Goal: Information Seeking & Learning: Learn about a topic

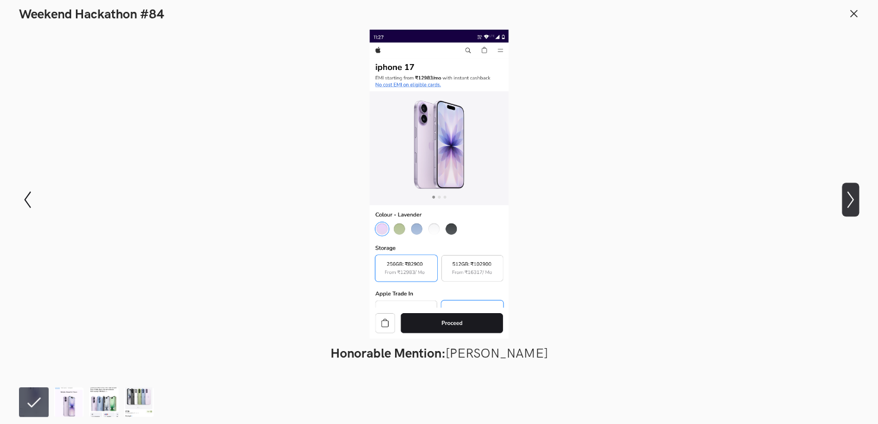
click at [845, 205] on icon "Show next slide" at bounding box center [849, 199] width 17 height 17
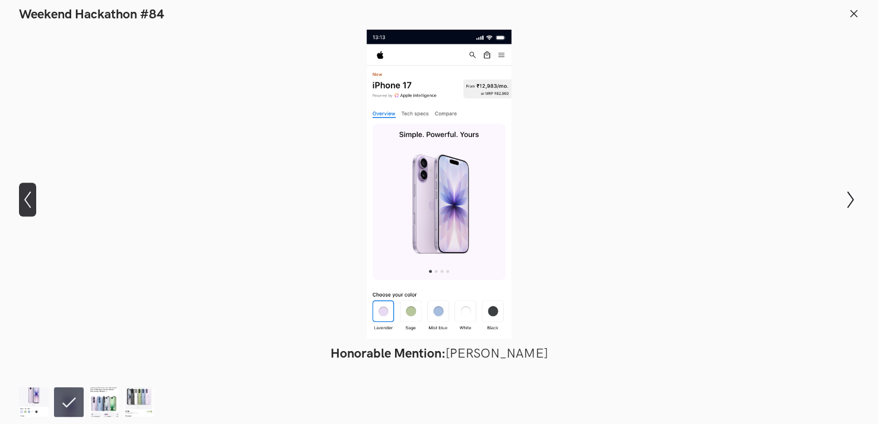
click at [27, 208] on icon "Show previous slide" at bounding box center [27, 199] width 17 height 17
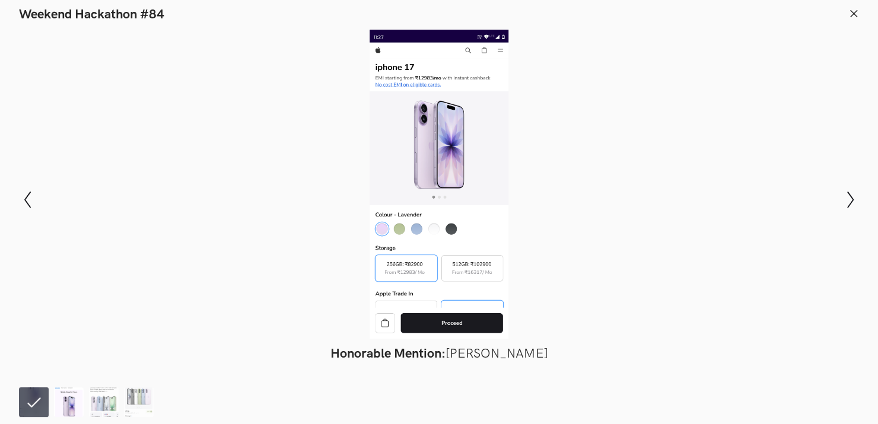
click at [71, 397] on img at bounding box center [69, 402] width 30 height 30
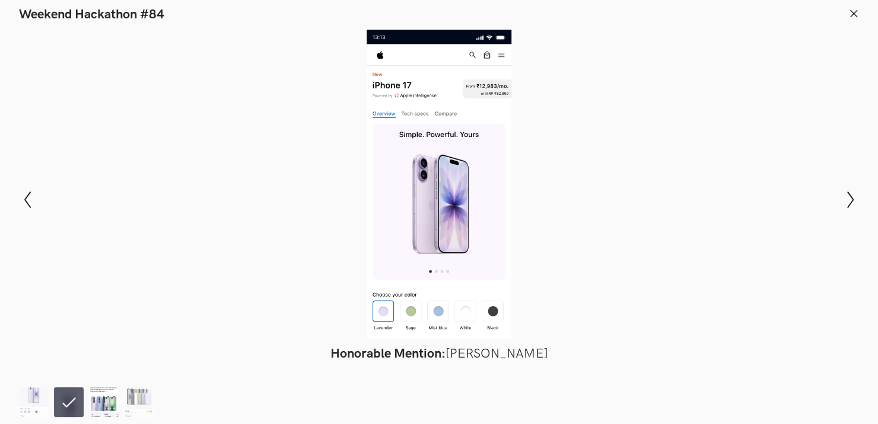
click at [100, 395] on img at bounding box center [104, 402] width 30 height 30
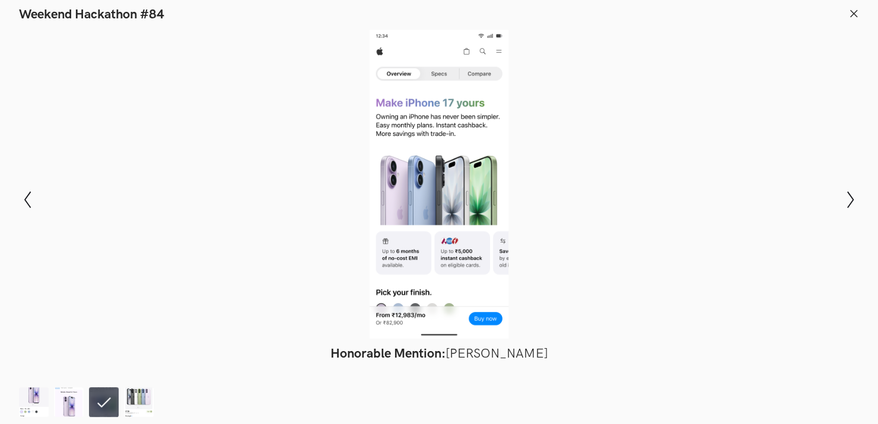
click at [855, 11] on icon at bounding box center [853, 13] width 11 height 11
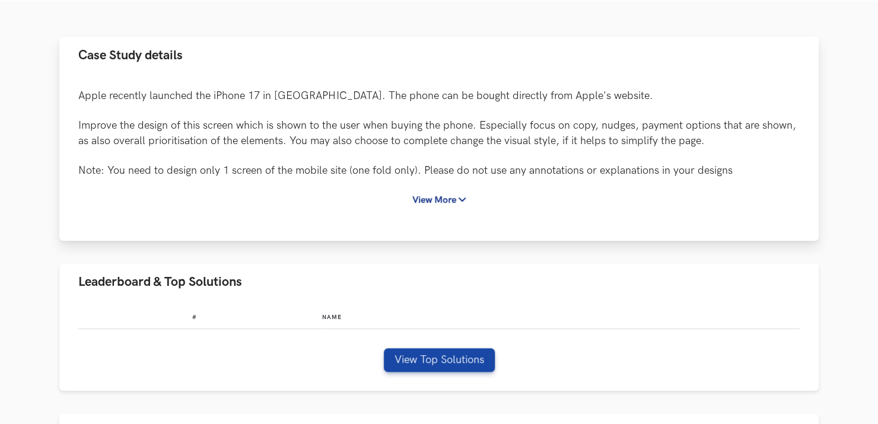
scroll to position [158, 0]
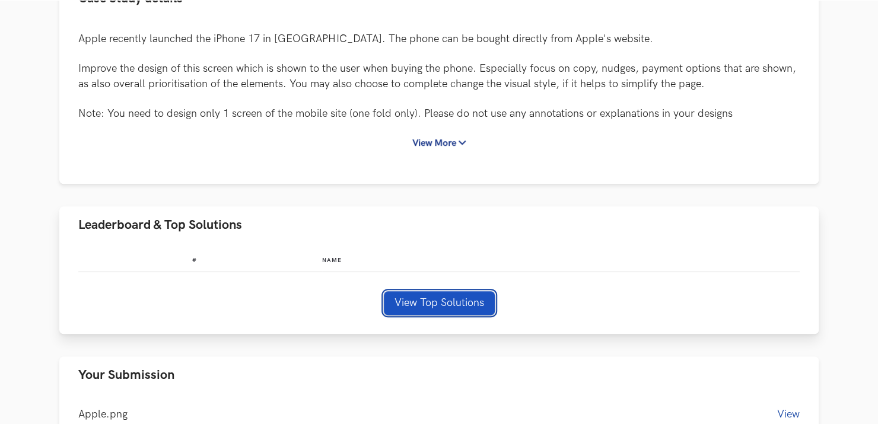
click at [437, 301] on button "View Top Solutions" at bounding box center [439, 303] width 111 height 24
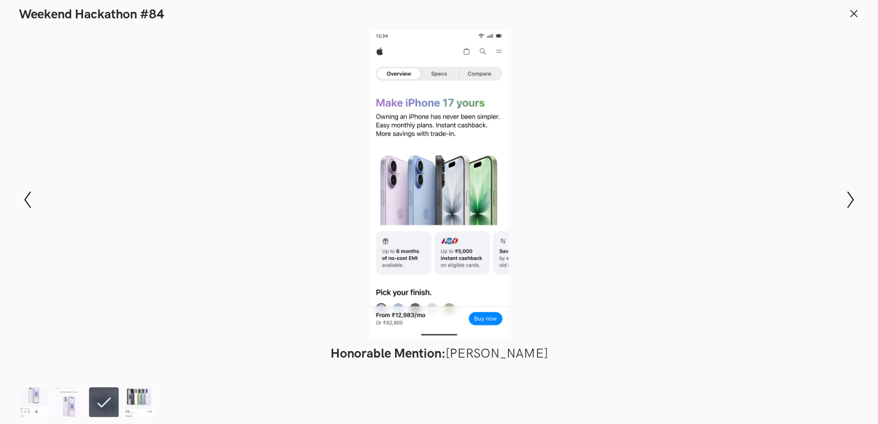
click at [142, 401] on img at bounding box center [139, 402] width 30 height 30
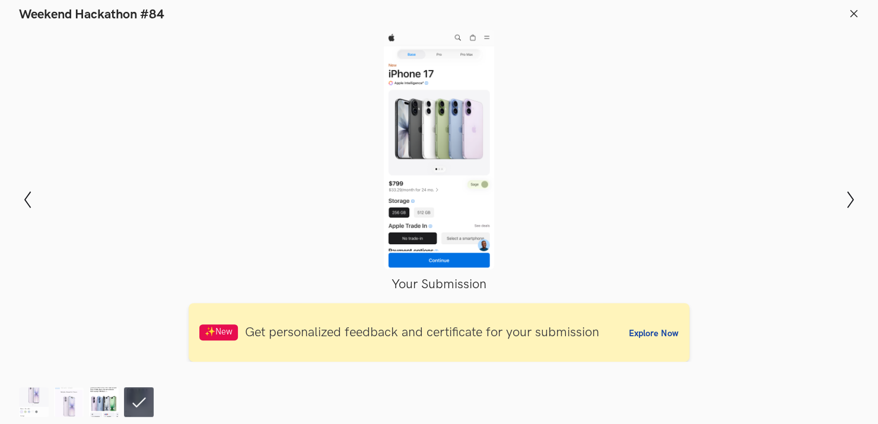
click at [110, 401] on img at bounding box center [104, 402] width 30 height 30
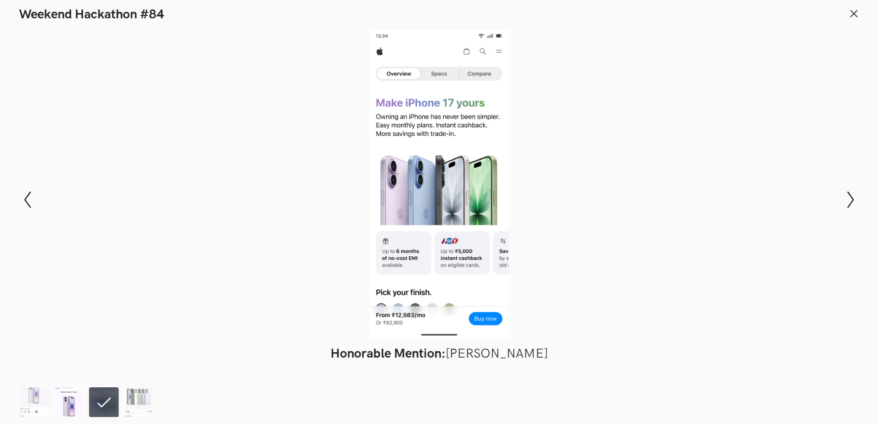
click at [69, 401] on img at bounding box center [69, 402] width 30 height 30
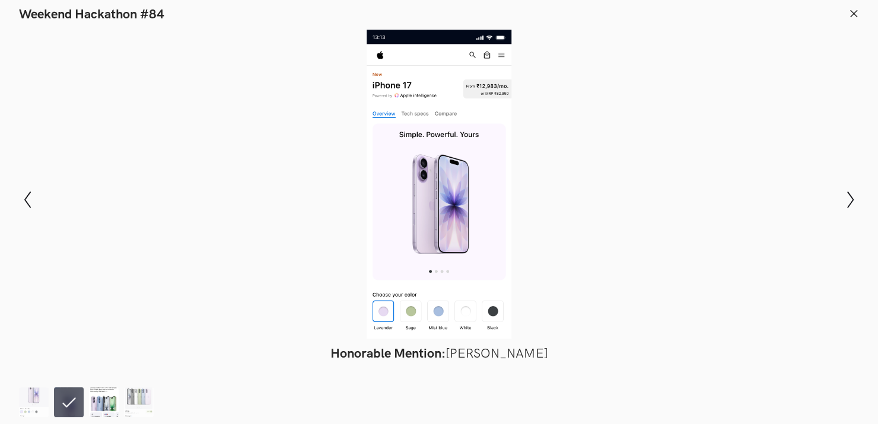
click at [101, 398] on img at bounding box center [104, 402] width 30 height 30
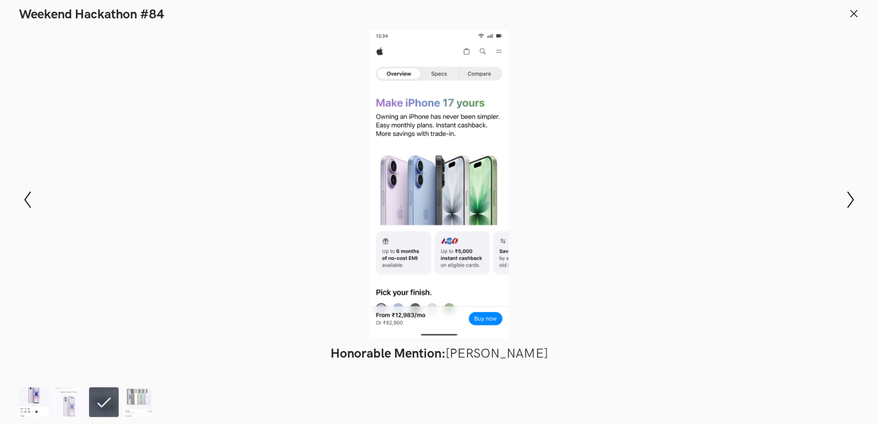
click at [22, 400] on img at bounding box center [34, 402] width 30 height 30
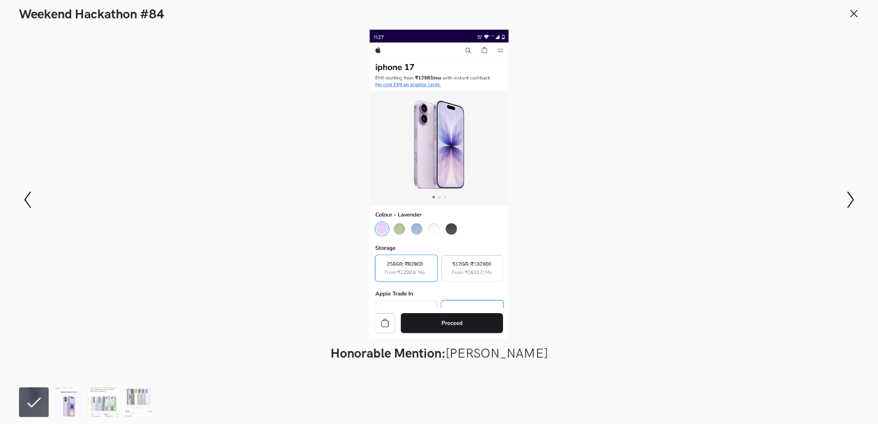
click at [61, 403] on img at bounding box center [69, 402] width 30 height 30
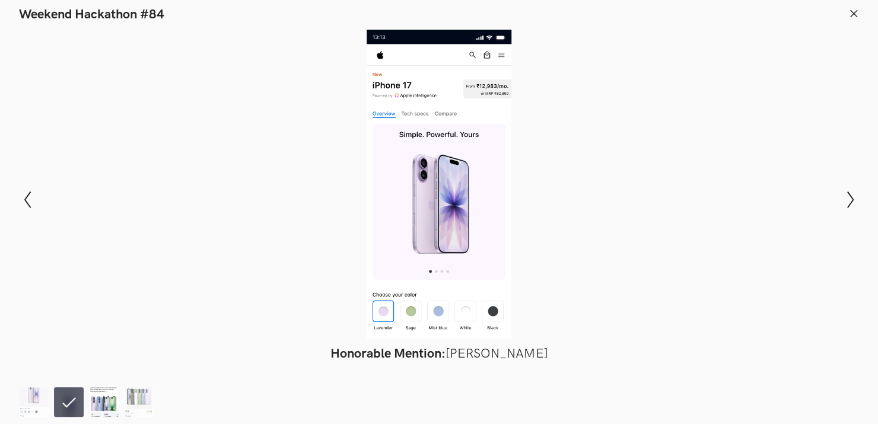
click at [97, 402] on img at bounding box center [104, 402] width 30 height 30
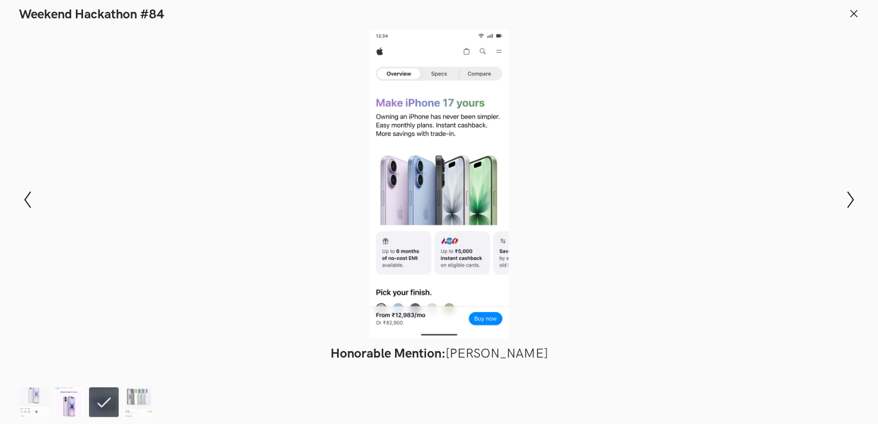
click at [75, 406] on img at bounding box center [69, 402] width 30 height 30
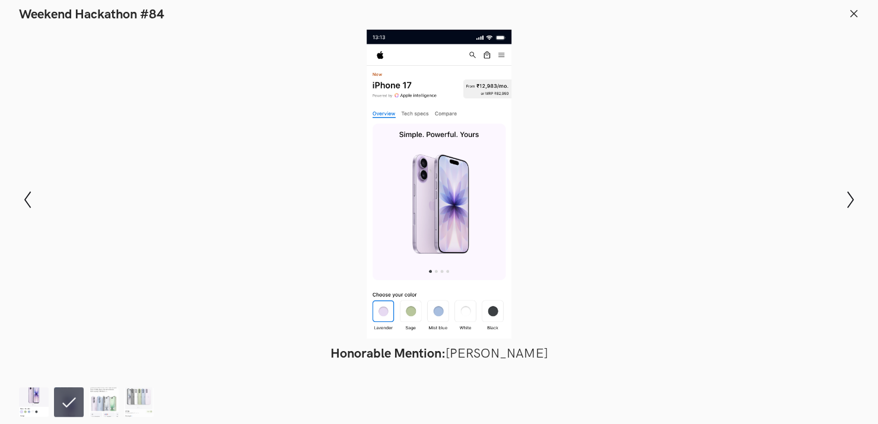
click at [30, 389] on img at bounding box center [34, 402] width 30 height 30
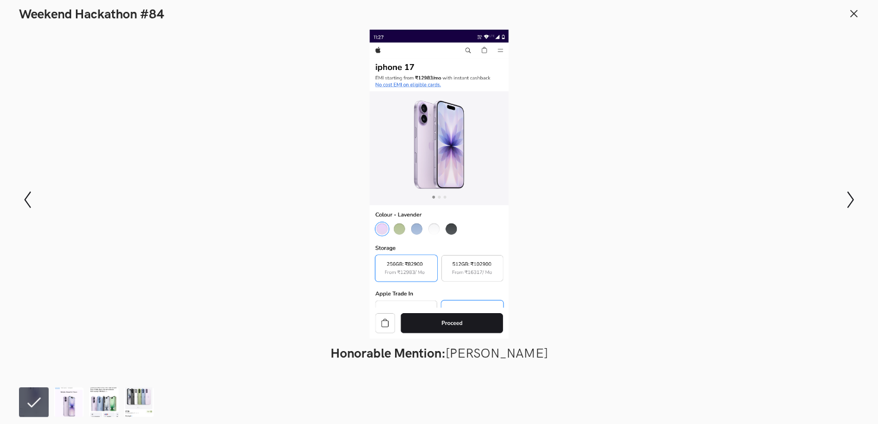
click at [852, 14] on icon at bounding box center [853, 13] width 11 height 11
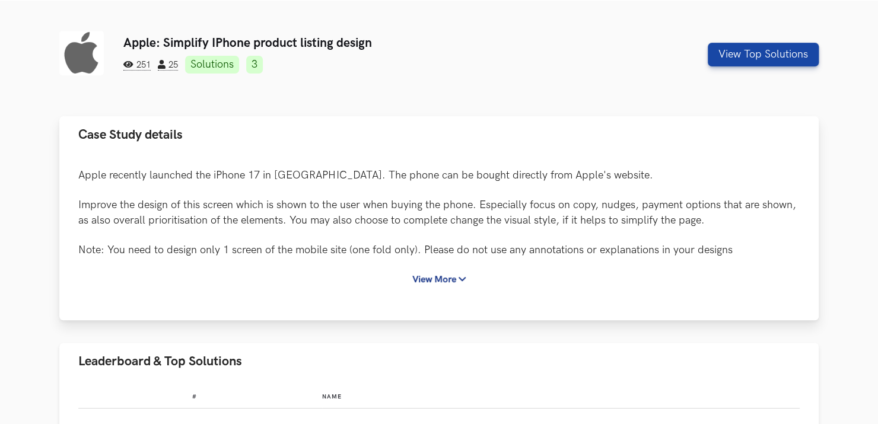
scroll to position [0, 0]
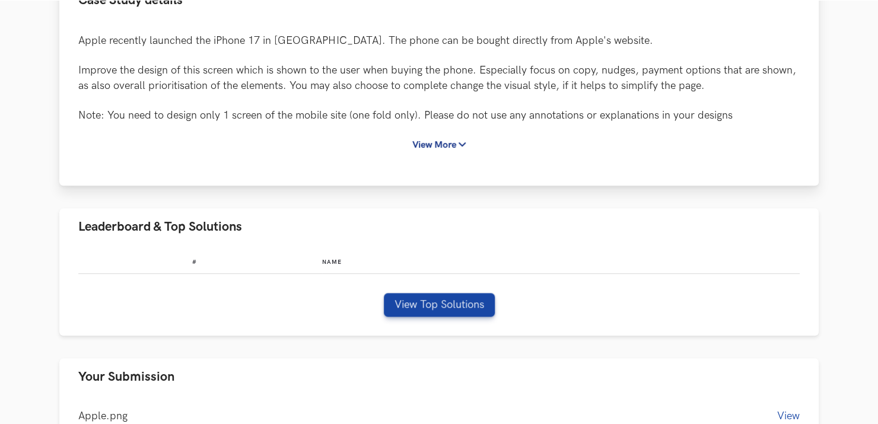
scroll to position [158, 0]
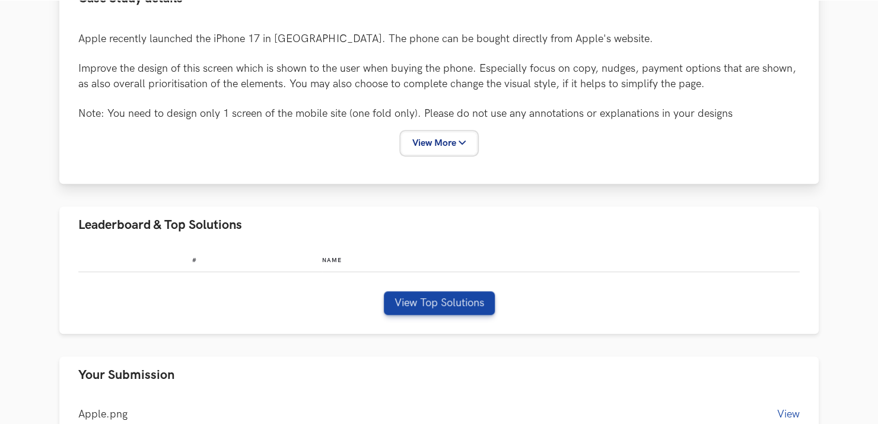
click at [436, 146] on button "View More" at bounding box center [438, 143] width 75 height 22
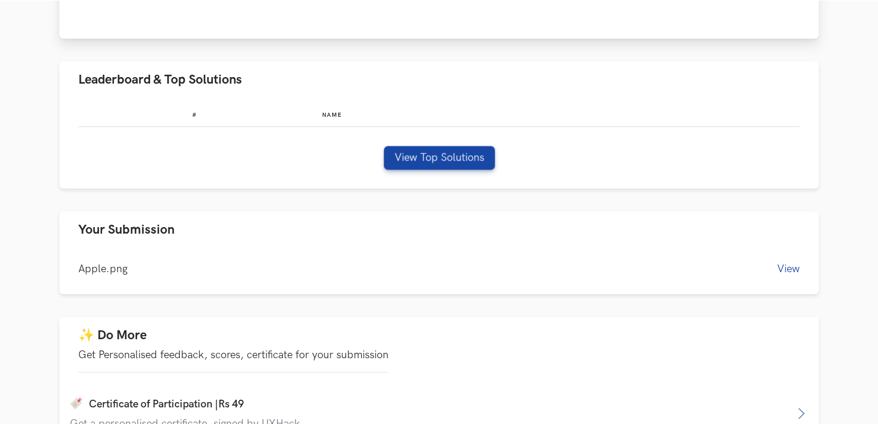
scroll to position [355, 0]
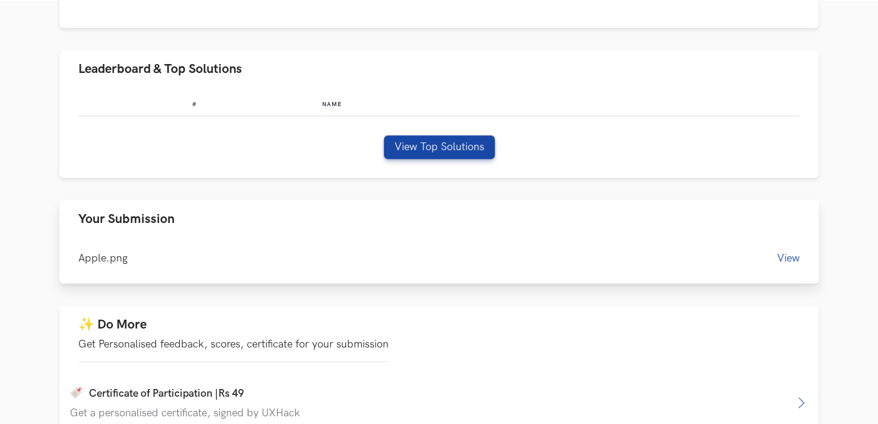
click at [781, 255] on button "View" at bounding box center [788, 258] width 23 height 12
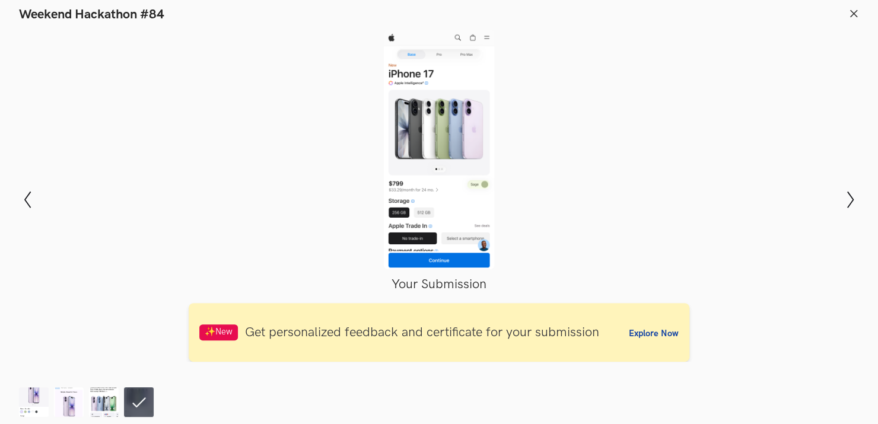
click at [853, 14] on line at bounding box center [853, 13] width 7 height 7
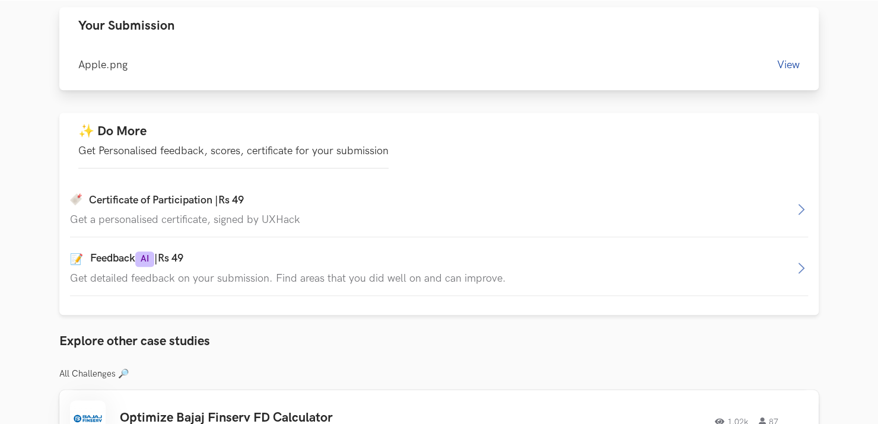
scroll to position [553, 0]
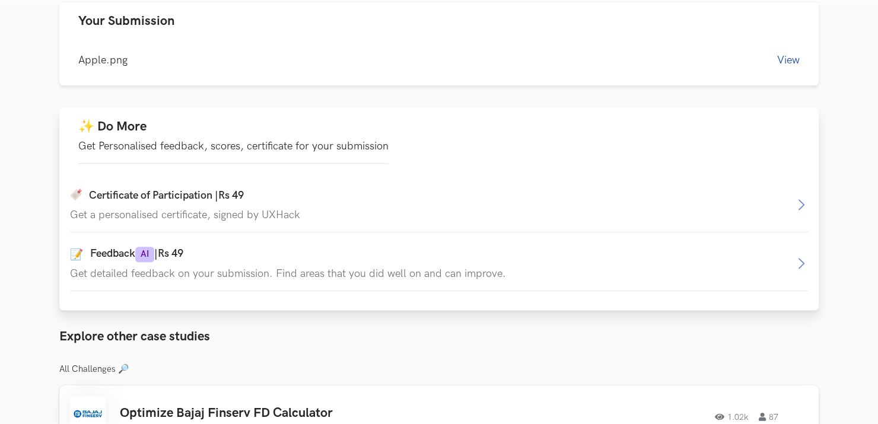
click at [203, 138] on div "✨ Do More Get Personalised feedback, scores, certificate for your submission" at bounding box center [233, 141] width 310 height 45
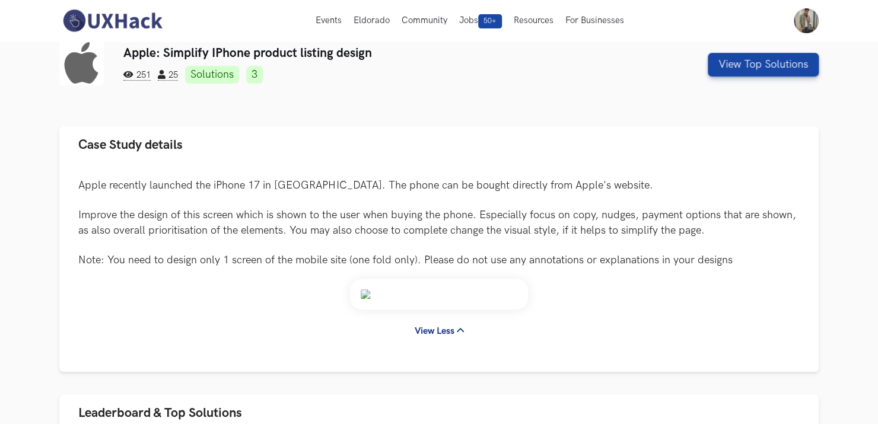
scroll to position [0, 0]
